Goal: Task Accomplishment & Management: Use online tool/utility

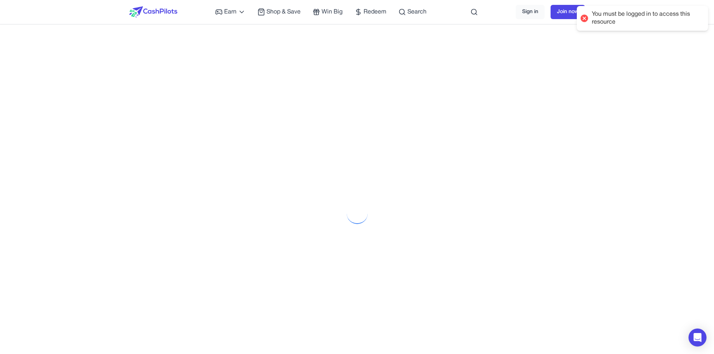
click at [584, 18] on div at bounding box center [584, 18] width 11 height 11
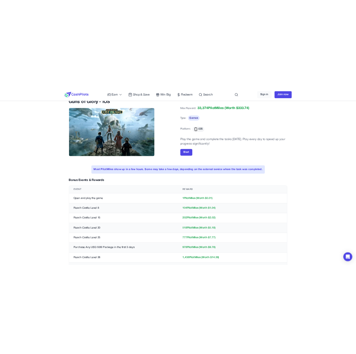
scroll to position [15, 0]
